Goal: Use online tool/utility: Utilize a website feature to perform a specific function

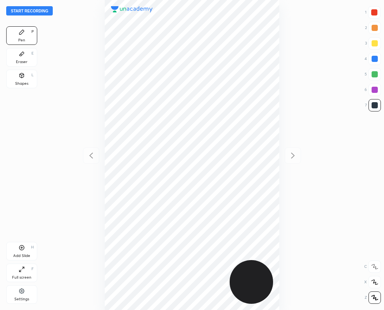
scroll to position [310, 260]
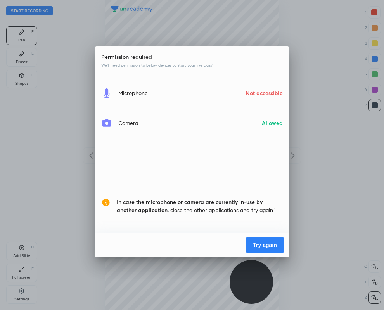
click at [257, 243] on button "Try again" at bounding box center [264, 246] width 39 height 16
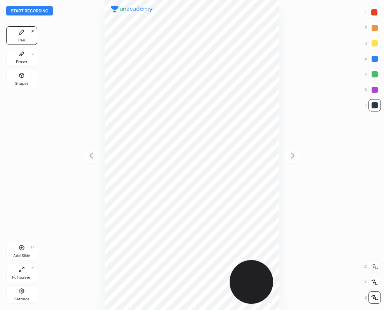
scroll to position [310, 260]
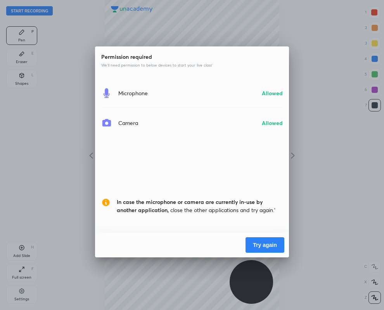
click at [260, 246] on button "Try again" at bounding box center [264, 246] width 39 height 16
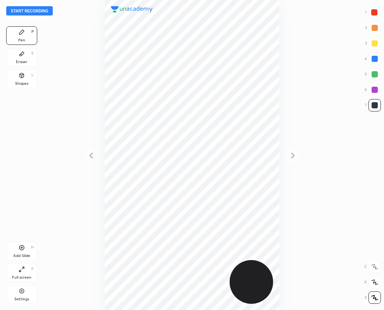
scroll to position [310, 260]
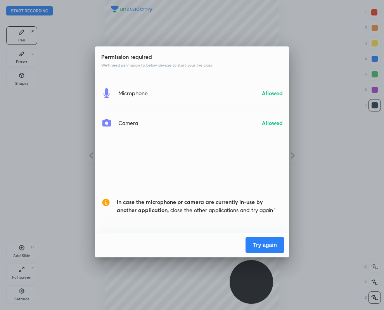
click at [264, 246] on button "Try again" at bounding box center [264, 246] width 39 height 16
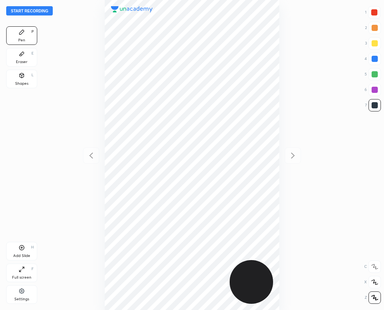
scroll to position [310, 260]
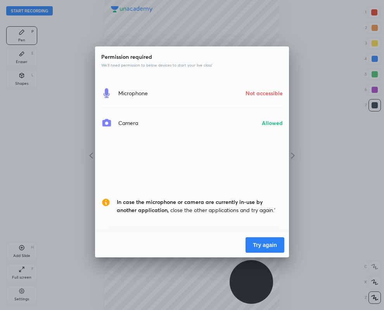
click at [263, 246] on button "Try again" at bounding box center [264, 246] width 39 height 16
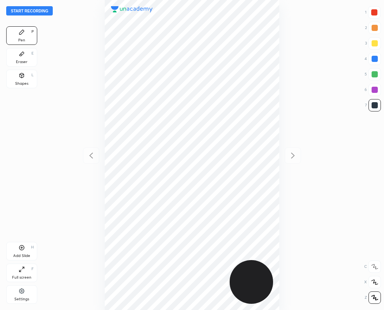
scroll to position [310, 260]
click at [26, 60] on div "Eraser" at bounding box center [22, 62] width 12 height 4
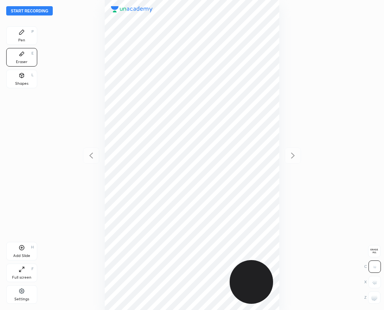
click at [24, 34] on icon at bounding box center [22, 32] width 6 height 6
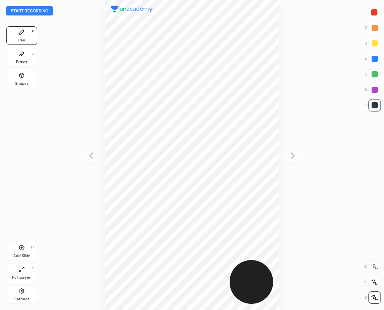
click at [17, 60] on div "Eraser" at bounding box center [22, 62] width 12 height 4
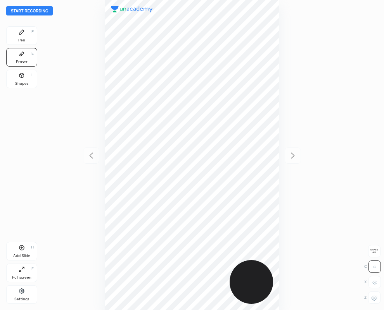
click at [377, 303] on div at bounding box center [374, 298] width 12 height 12
click at [29, 30] on div "Pen P" at bounding box center [21, 35] width 31 height 19
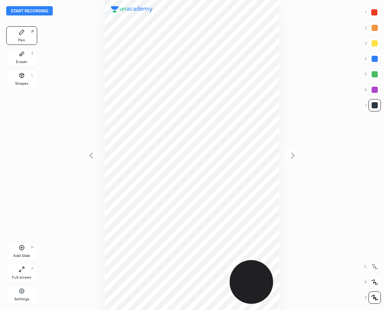
click at [19, 53] on icon at bounding box center [22, 54] width 6 height 6
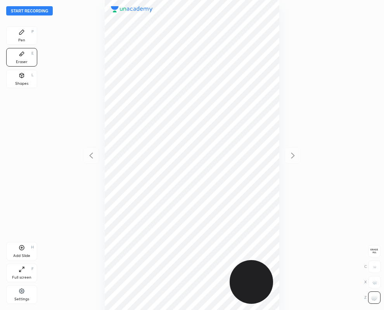
click at [24, 37] on div "Pen P" at bounding box center [21, 35] width 31 height 19
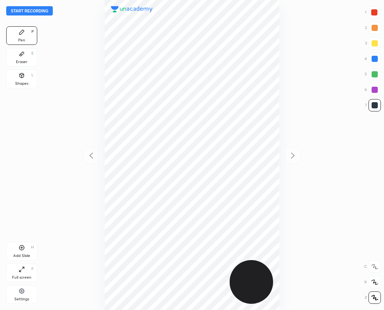
click at [21, 58] on div "Eraser E" at bounding box center [21, 57] width 31 height 19
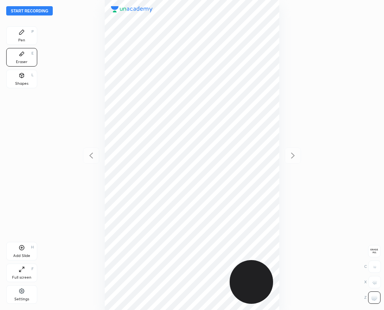
click at [19, 41] on div "Pen" at bounding box center [21, 40] width 7 height 4
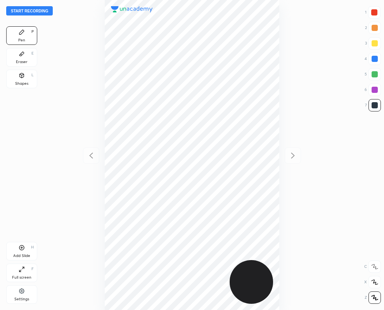
drag, startPoint x: 371, startPoint y: 59, endPoint x: 317, endPoint y: 95, distance: 65.2
click at [371, 59] on div at bounding box center [374, 59] width 6 height 6
drag, startPoint x: 374, startPoint y: 12, endPoint x: 343, endPoint y: 33, distance: 37.1
click at [373, 14] on div at bounding box center [374, 12] width 6 height 6
drag, startPoint x: 371, startPoint y: 60, endPoint x: 367, endPoint y: 70, distance: 10.4
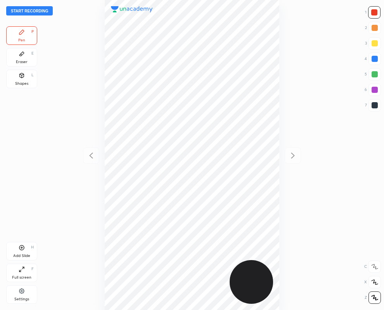
click at [372, 61] on div at bounding box center [374, 59] width 6 height 6
click at [375, 90] on div at bounding box center [374, 90] width 6 height 6
click at [27, 8] on button "Start recording" at bounding box center [29, 10] width 47 height 9
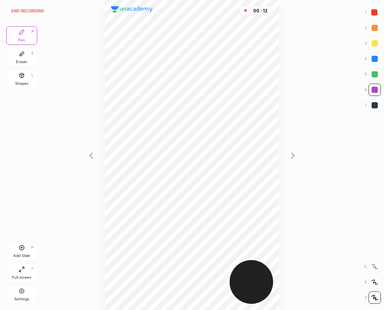
drag, startPoint x: 374, startPoint y: 107, endPoint x: 362, endPoint y: 107, distance: 12.0
click at [375, 107] on div at bounding box center [374, 105] width 6 height 6
click at [19, 8] on button "End recording" at bounding box center [27, 10] width 43 height 9
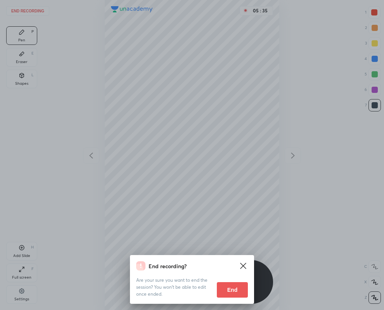
click at [224, 293] on button "End" at bounding box center [232, 290] width 31 height 16
